Goal: Navigation & Orientation: Find specific page/section

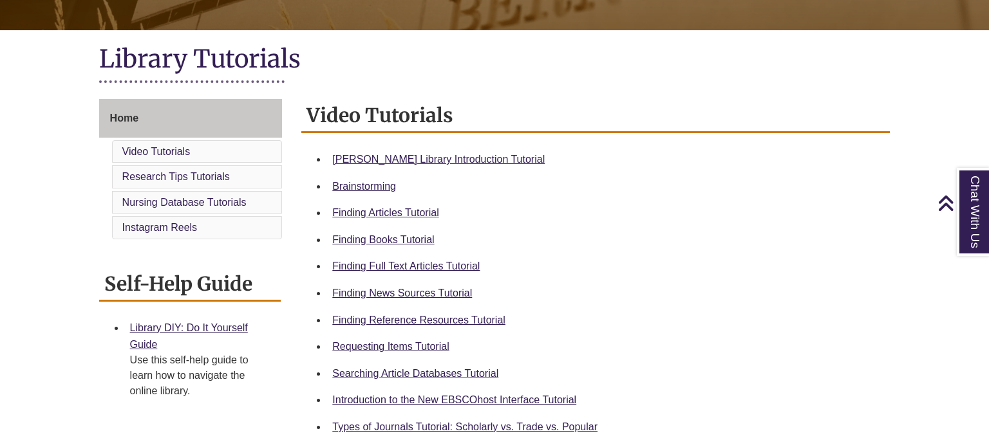
scroll to position [263, 0]
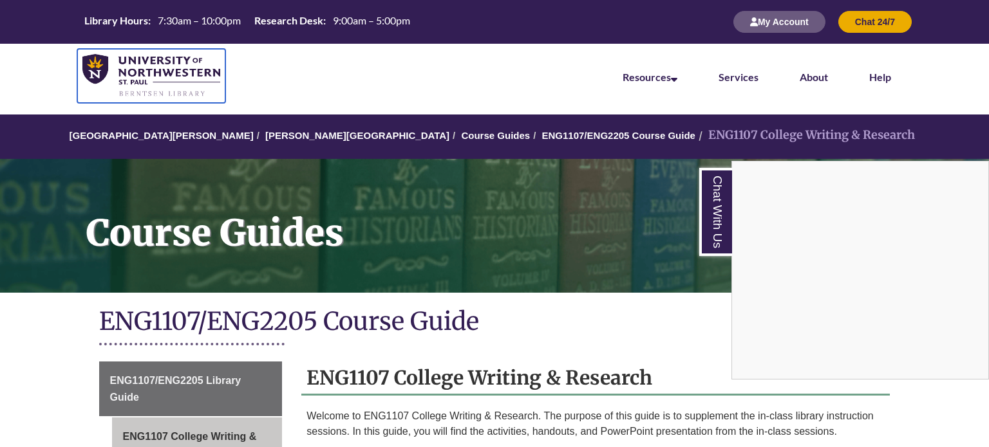
click at [104, 53] on link at bounding box center [151, 76] width 148 height 54
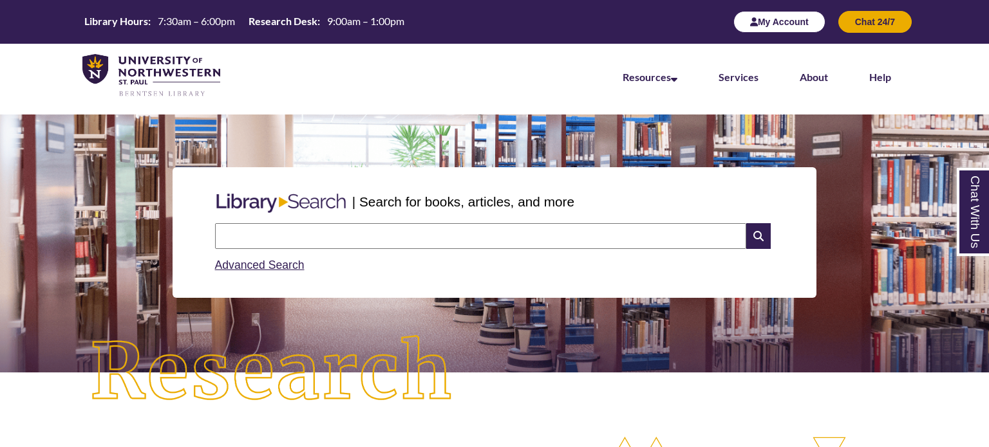
click at [748, 15] on button "My Account" at bounding box center [779, 22] width 92 height 22
